Goal: Transaction & Acquisition: Purchase product/service

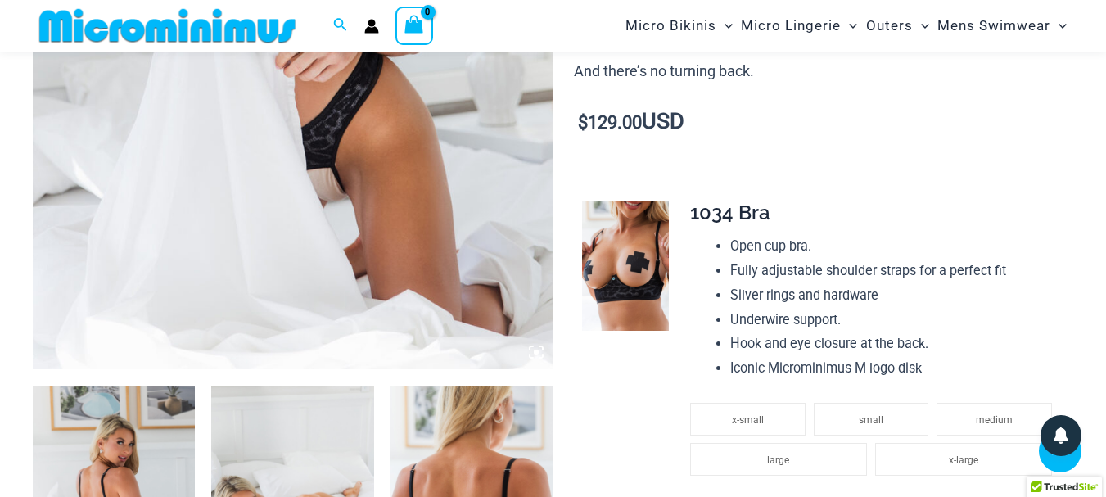
scroll to position [559, 0]
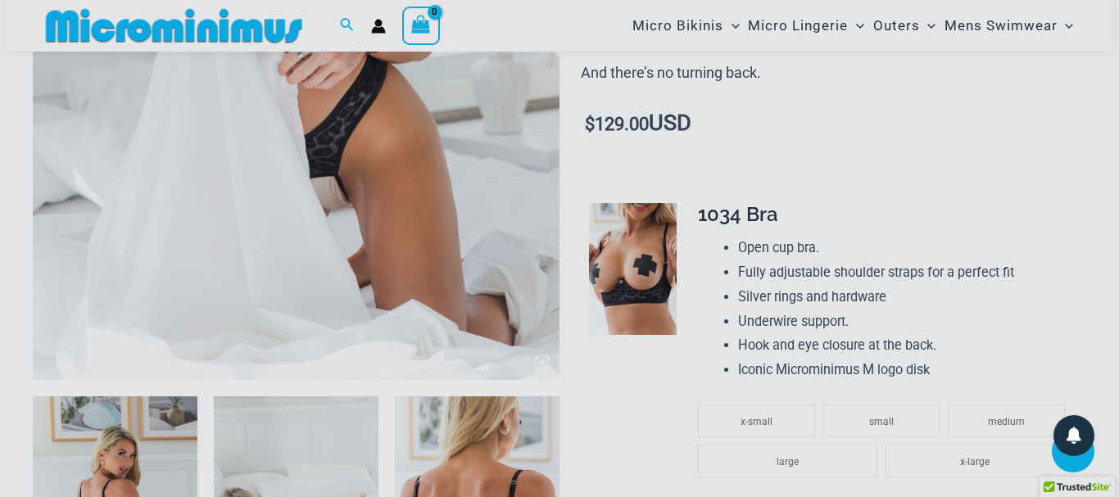
click at [425, 294] on div "“The Hottest Styles You’ve Never Seen” Exclusive Looks. Private Drops. Only Our…" at bounding box center [559, 248] width 1119 height 497
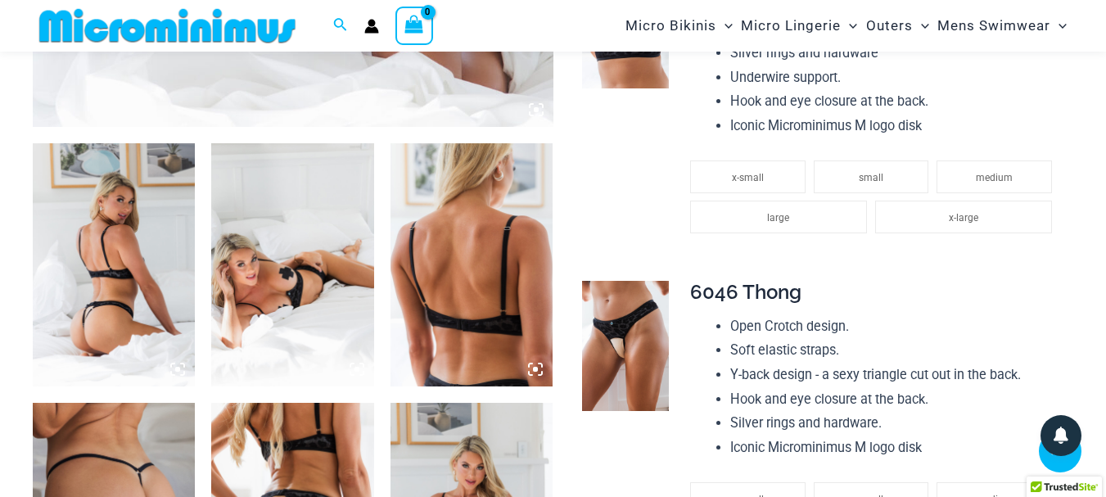
scroll to position [805, 0]
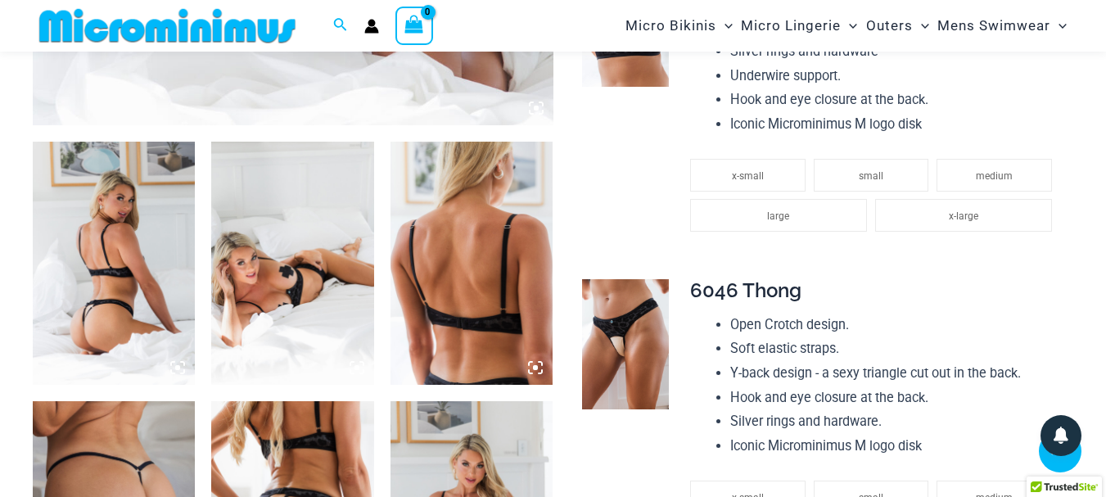
click at [164, 265] on img at bounding box center [114, 264] width 162 height 244
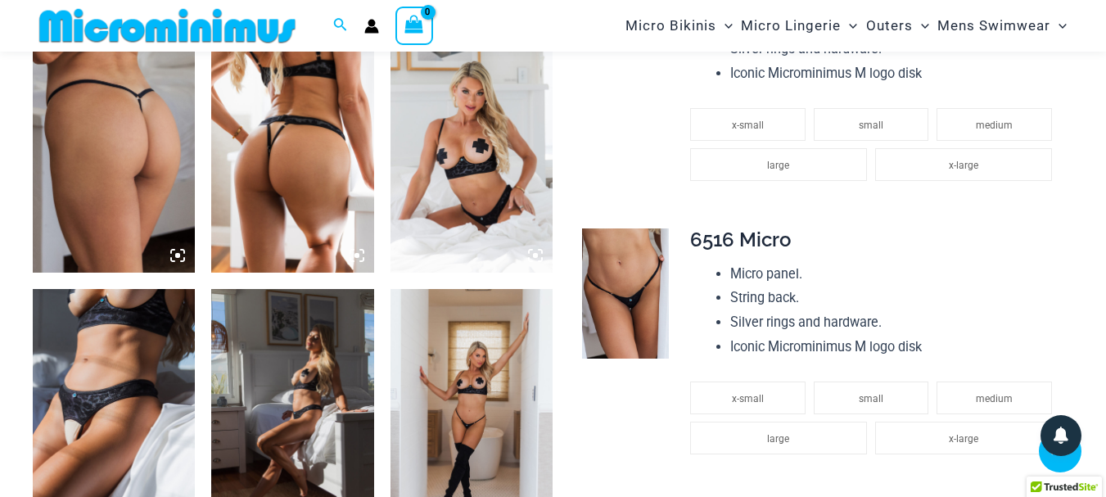
scroll to position [1215, 0]
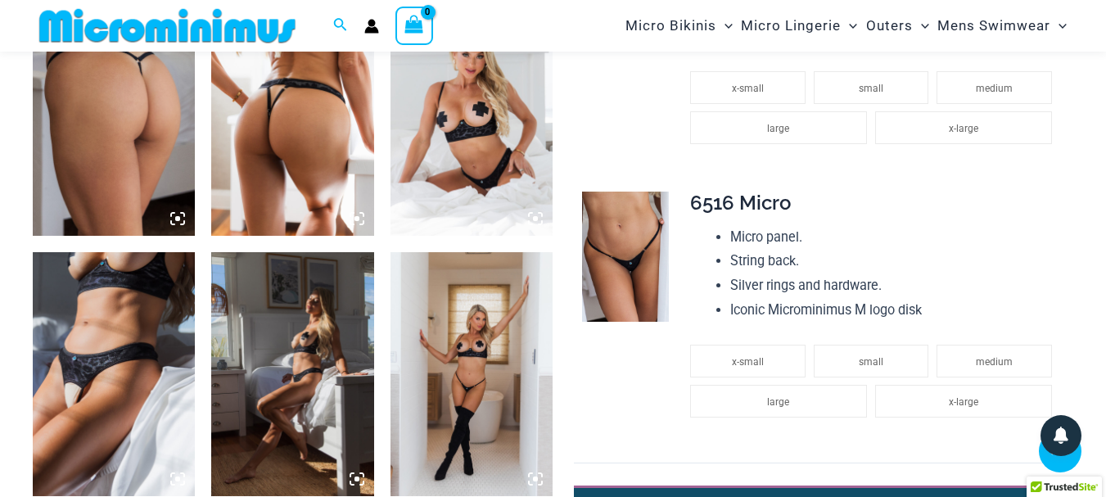
click at [155, 285] on img at bounding box center [114, 374] width 162 height 244
click at [176, 210] on div at bounding box center [114, 114] width 162 height 244
click at [176, 212] on icon at bounding box center [177, 218] width 15 height 15
click at [643, 252] on img at bounding box center [625, 257] width 87 height 130
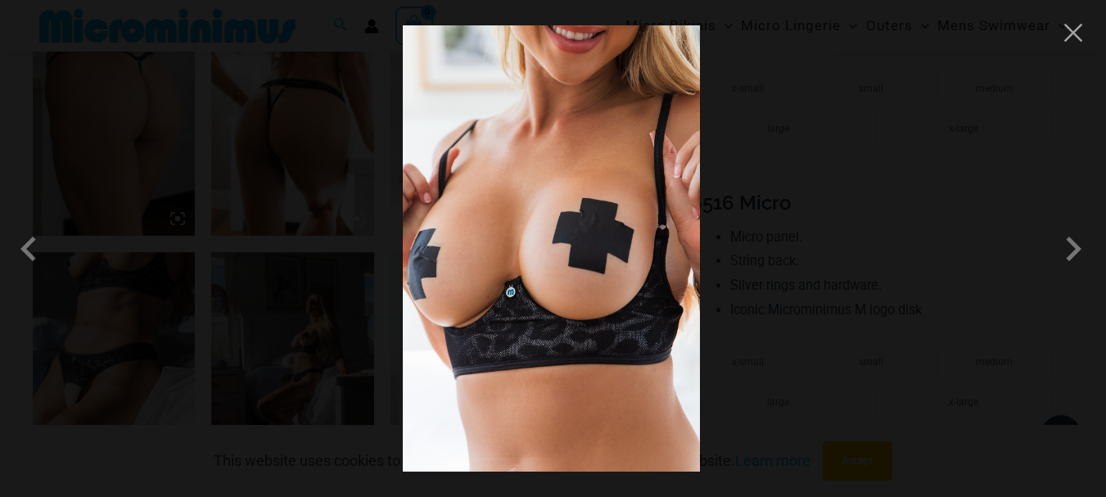
scroll to position [1202, 0]
